Goal: Task Accomplishment & Management: Use online tool/utility

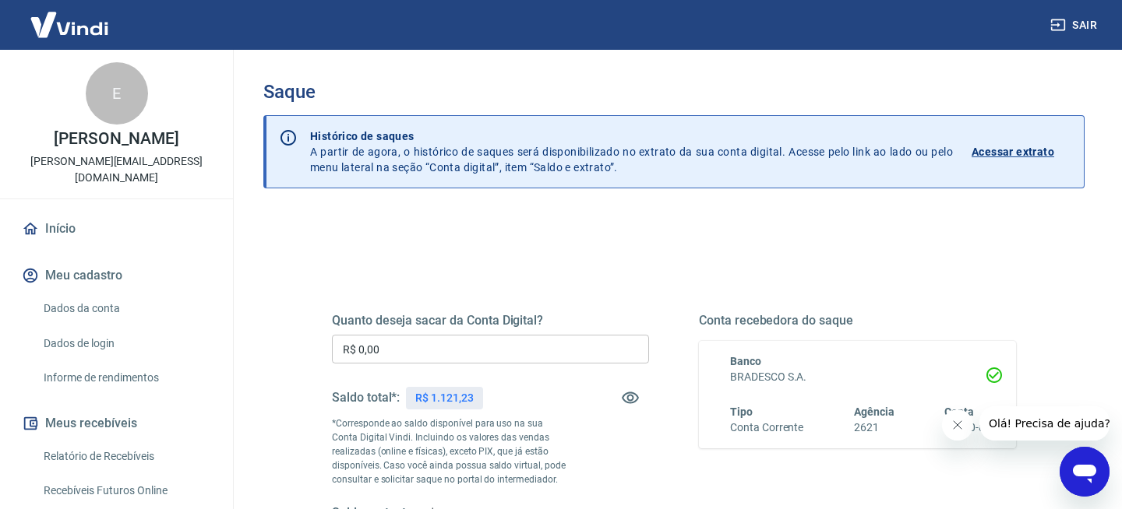
click at [424, 353] on input "R$ 0,00" at bounding box center [490, 349] width 317 height 29
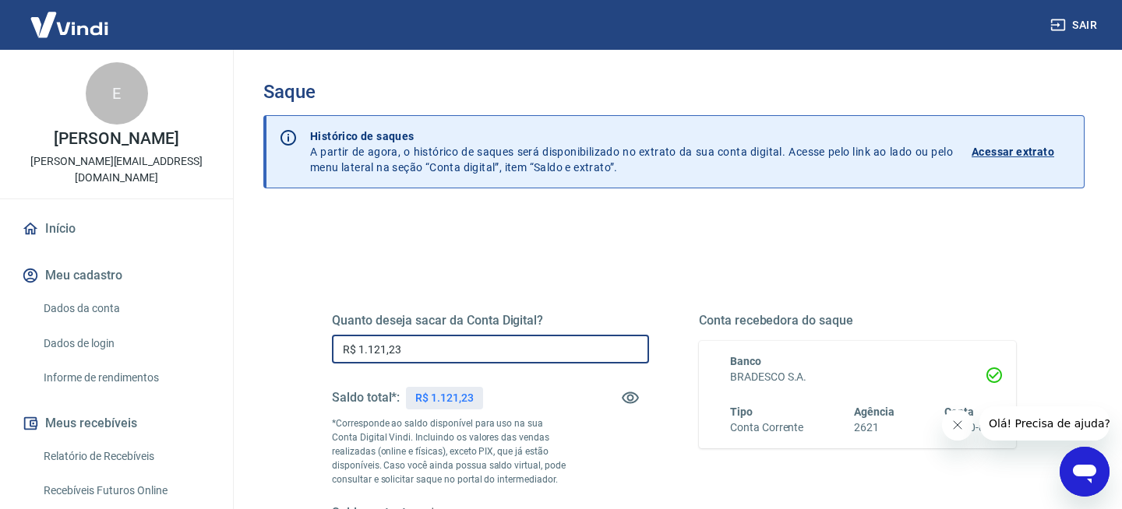
scroll to position [260, 0]
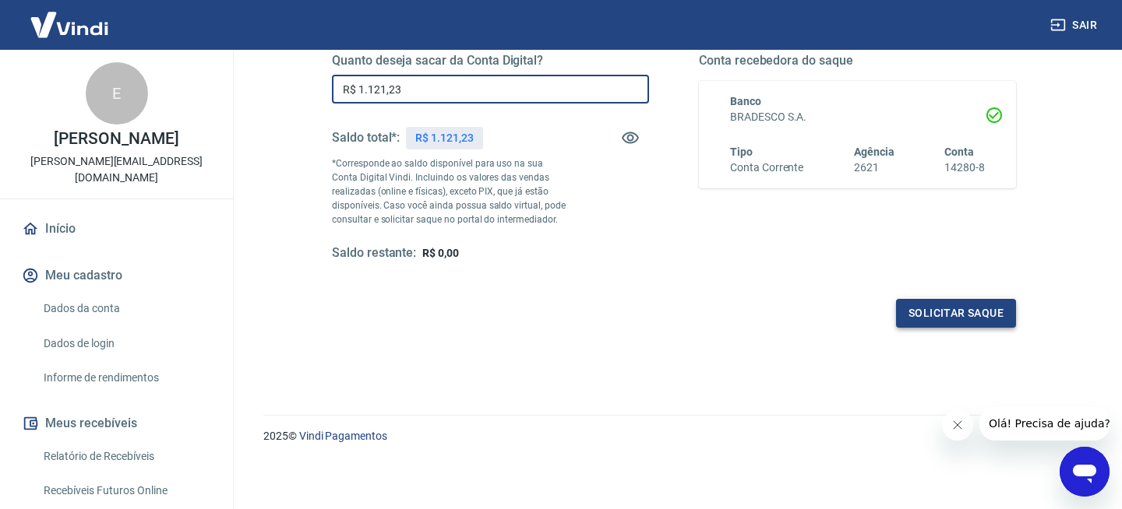
type input "R$ 1.121,23"
click at [933, 318] on button "Solicitar saque" at bounding box center [956, 313] width 120 height 29
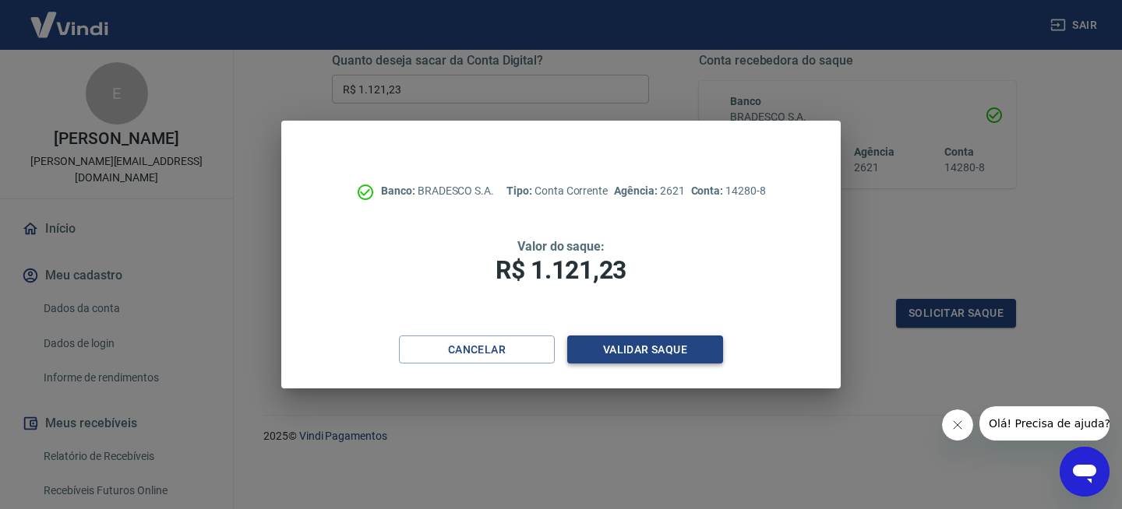
click at [646, 347] on button "Validar saque" at bounding box center [645, 350] width 156 height 29
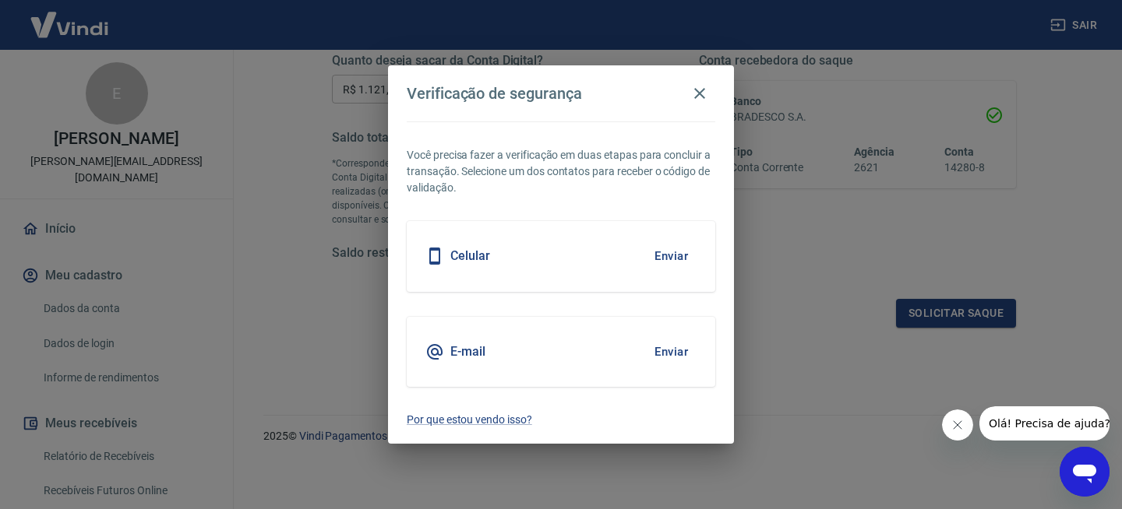
click at [667, 255] on button "Enviar" at bounding box center [671, 256] width 51 height 33
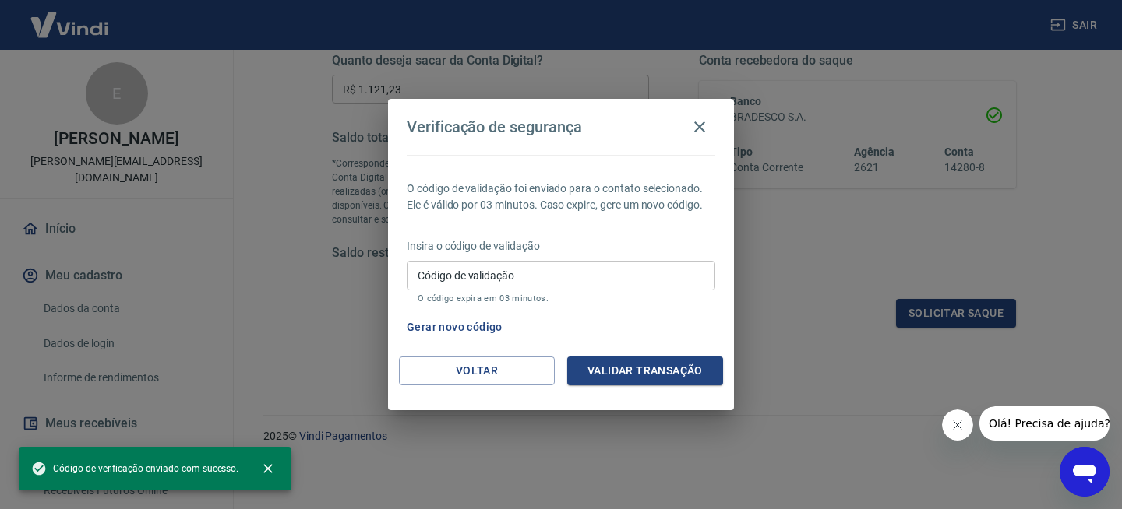
click at [639, 282] on input "Código de validação" at bounding box center [561, 275] width 308 height 29
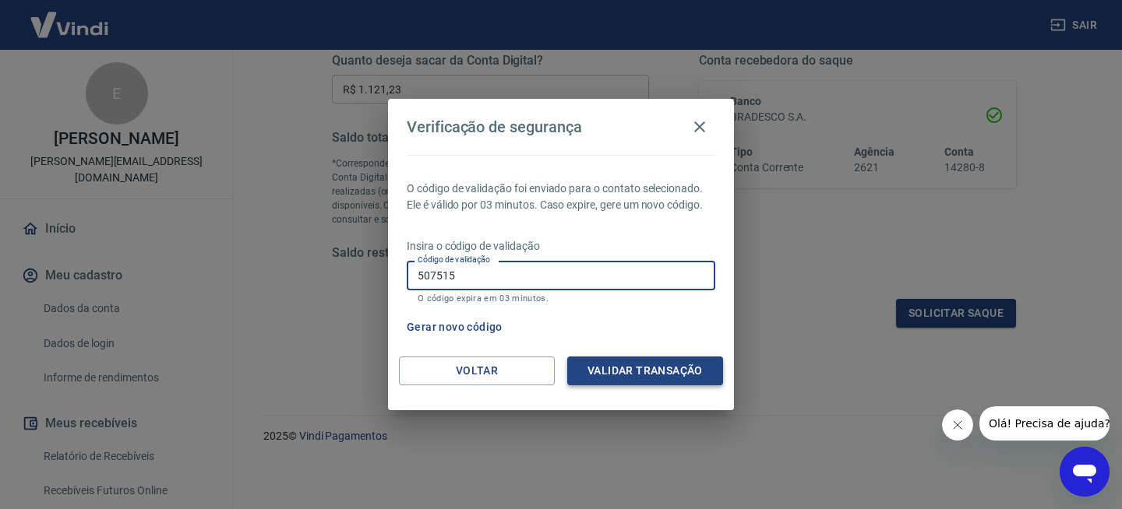
type input "507515"
click at [689, 372] on button "Validar transação" at bounding box center [645, 371] width 156 height 29
